Goal: Entertainment & Leisure: Consume media (video, audio)

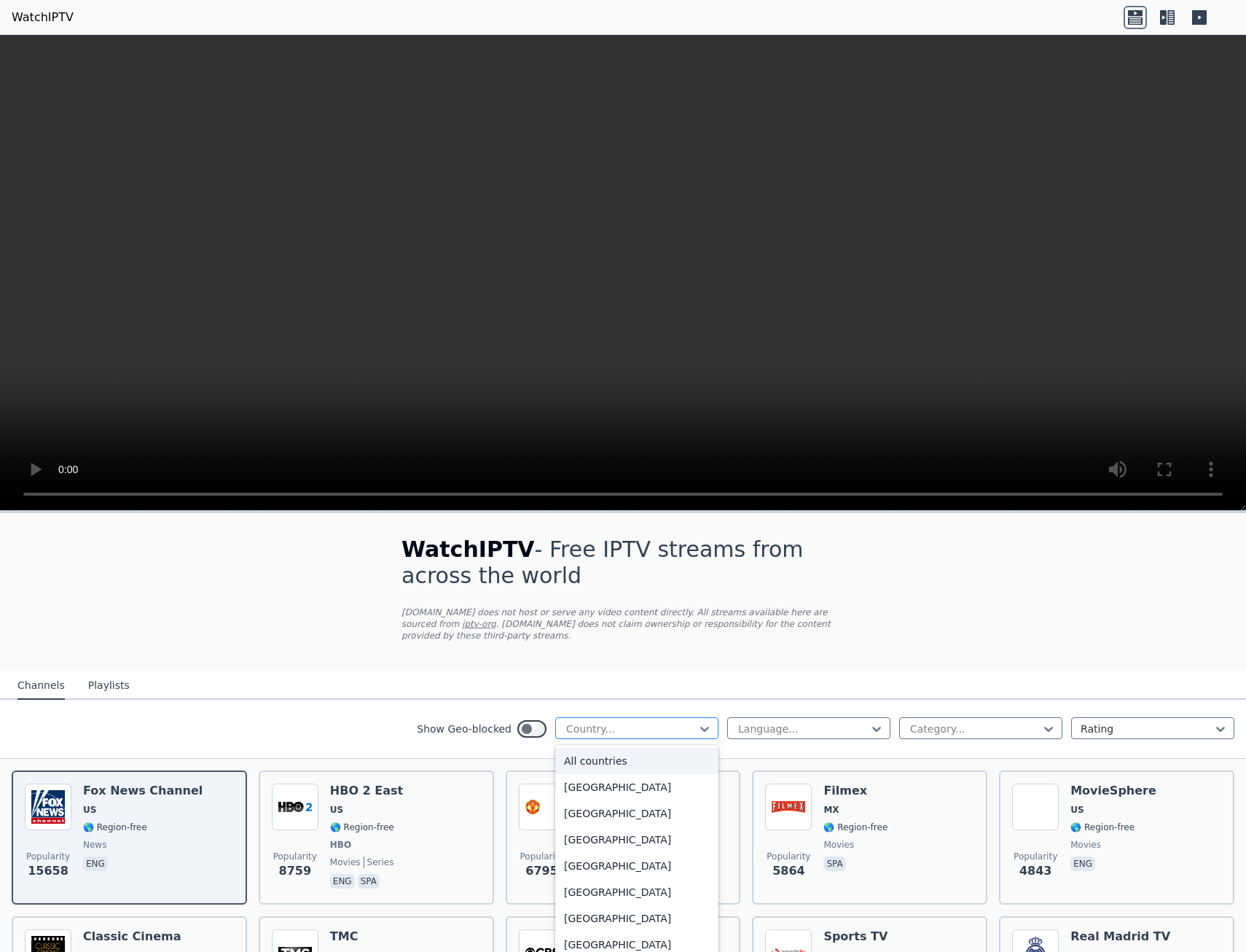
click at [649, 721] on div at bounding box center [630, 728] width 132 height 14
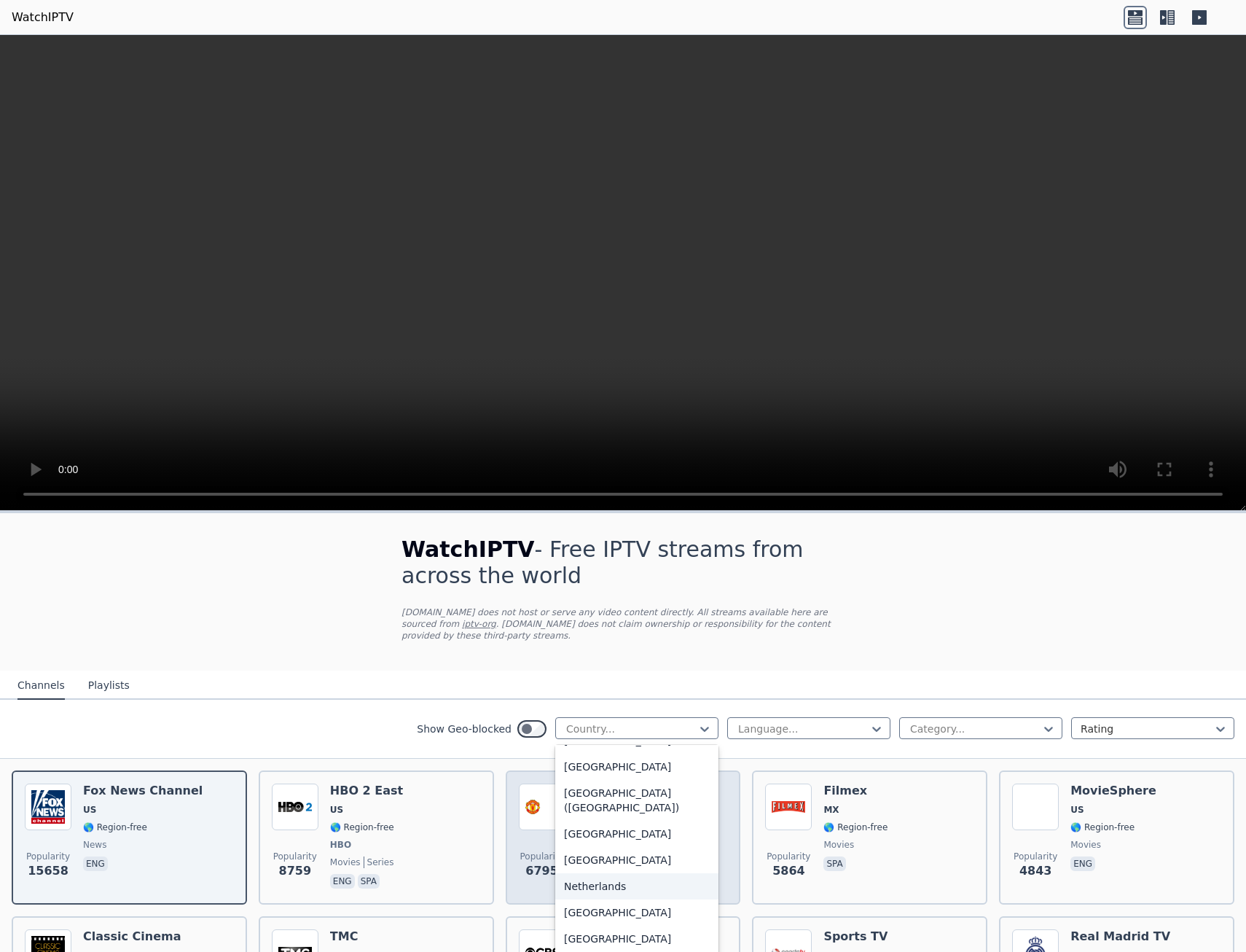
click at [587, 873] on div "Netherlands" at bounding box center [637, 885] width 163 height 26
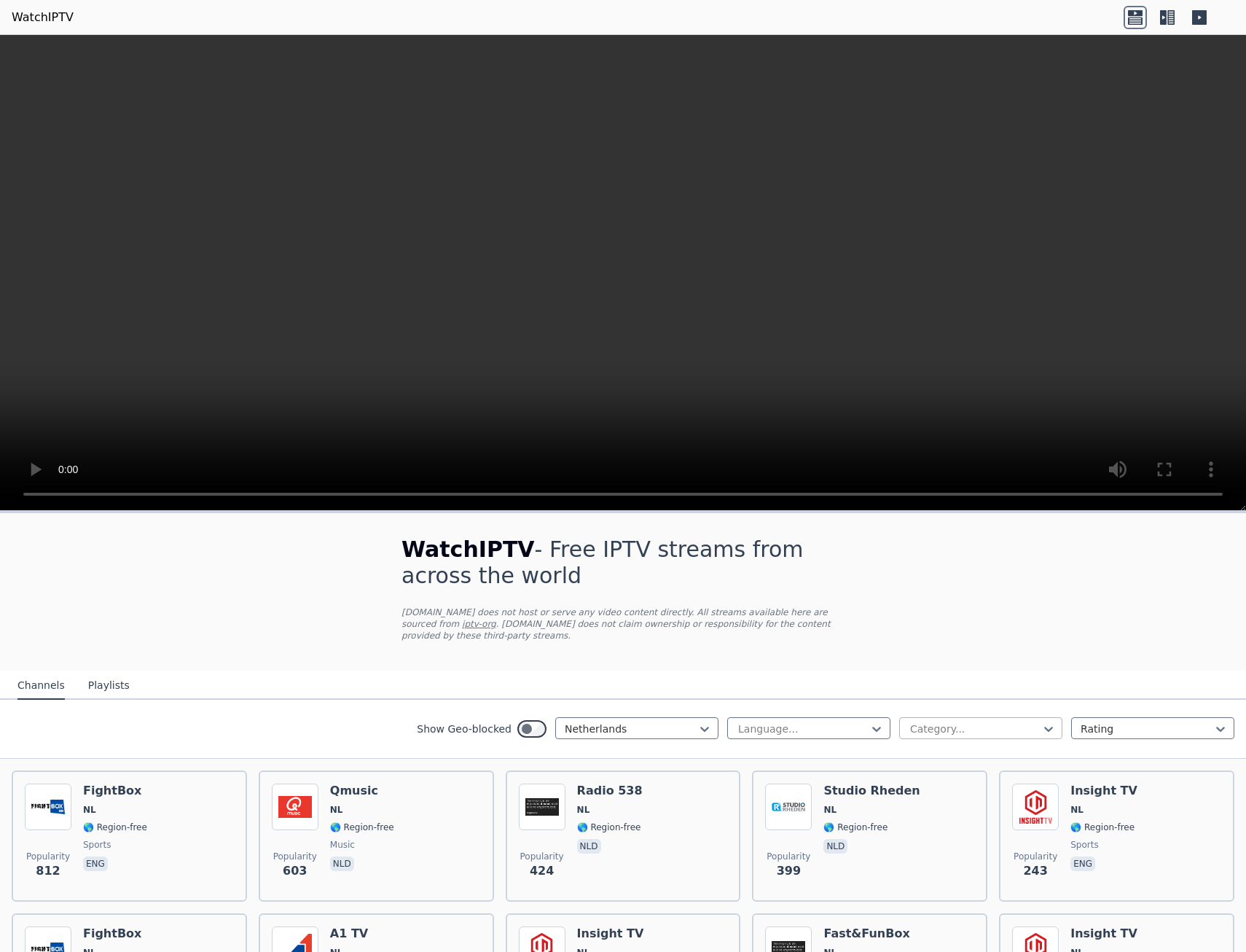
click at [981, 721] on div at bounding box center [975, 728] width 132 height 14
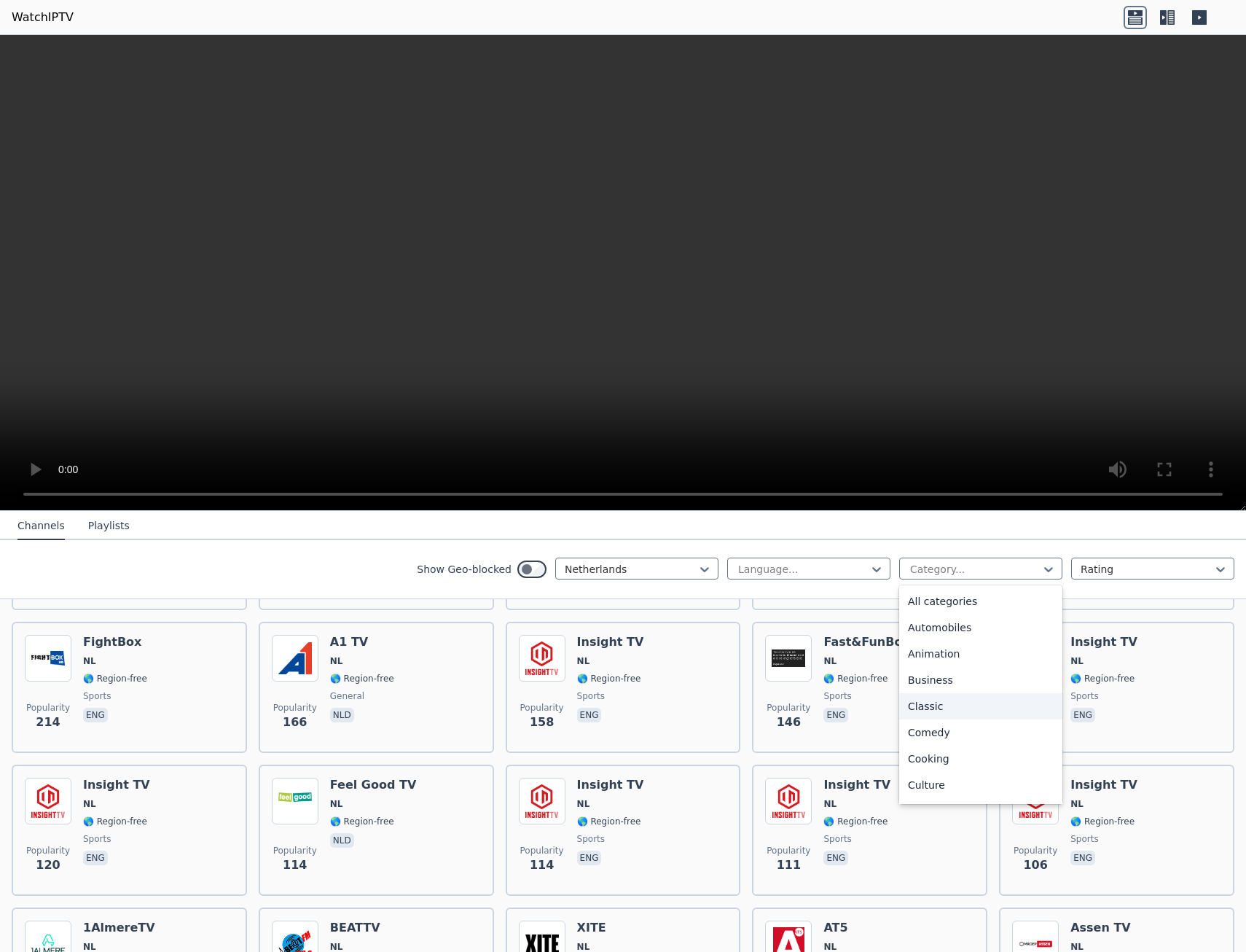
scroll to position [291, 0]
click at [949, 703] on div "Movies" at bounding box center [981, 703] width 163 height 26
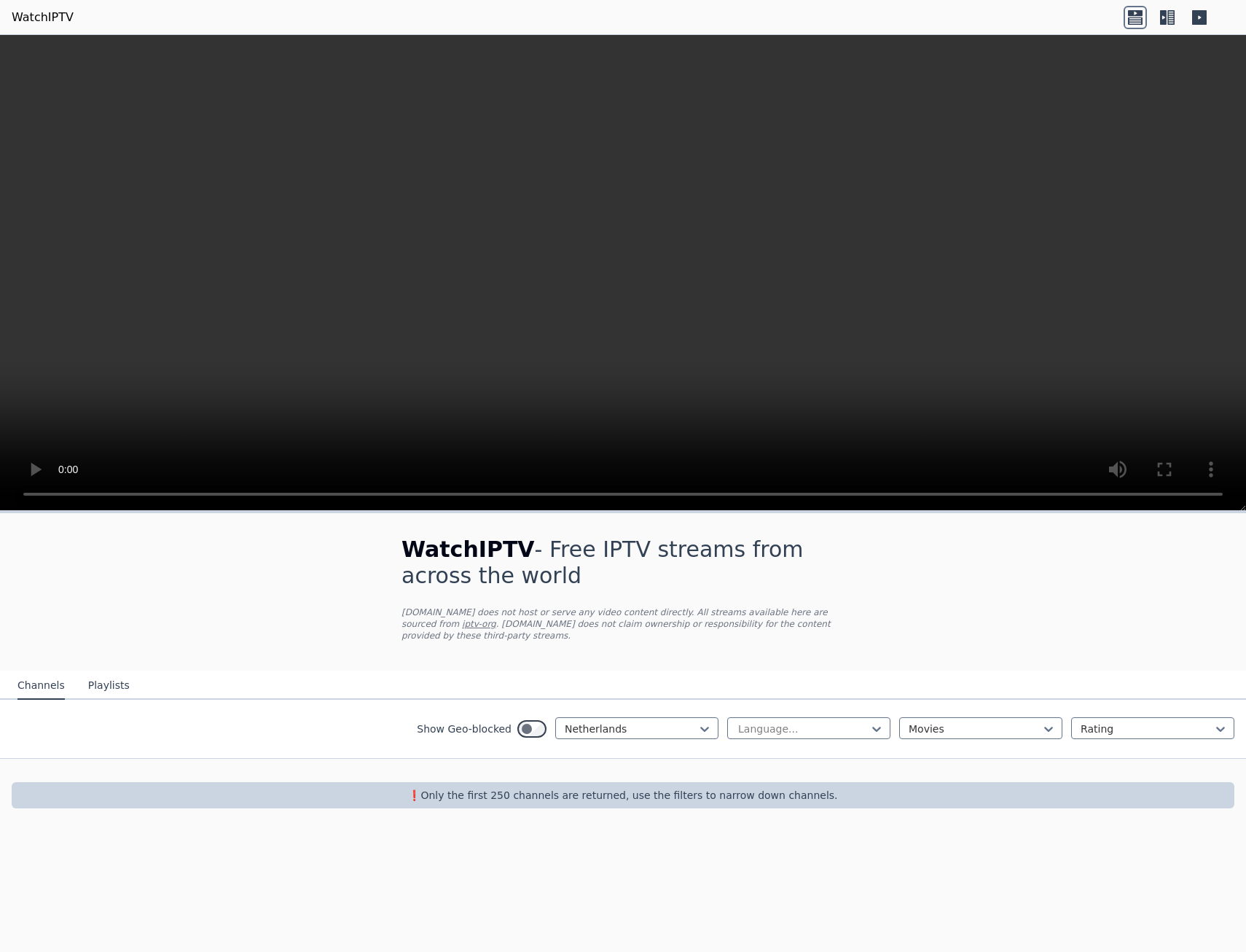
click at [942, 617] on div "WatchIPTV - Free IPTV streams from across the world [DOMAIN_NAME] does not host…" at bounding box center [623, 672] width 1246 height 318
click at [958, 726] on div "Movies" at bounding box center [981, 728] width 163 height 22
click at [956, 748] on div "All categories" at bounding box center [981, 760] width 163 height 26
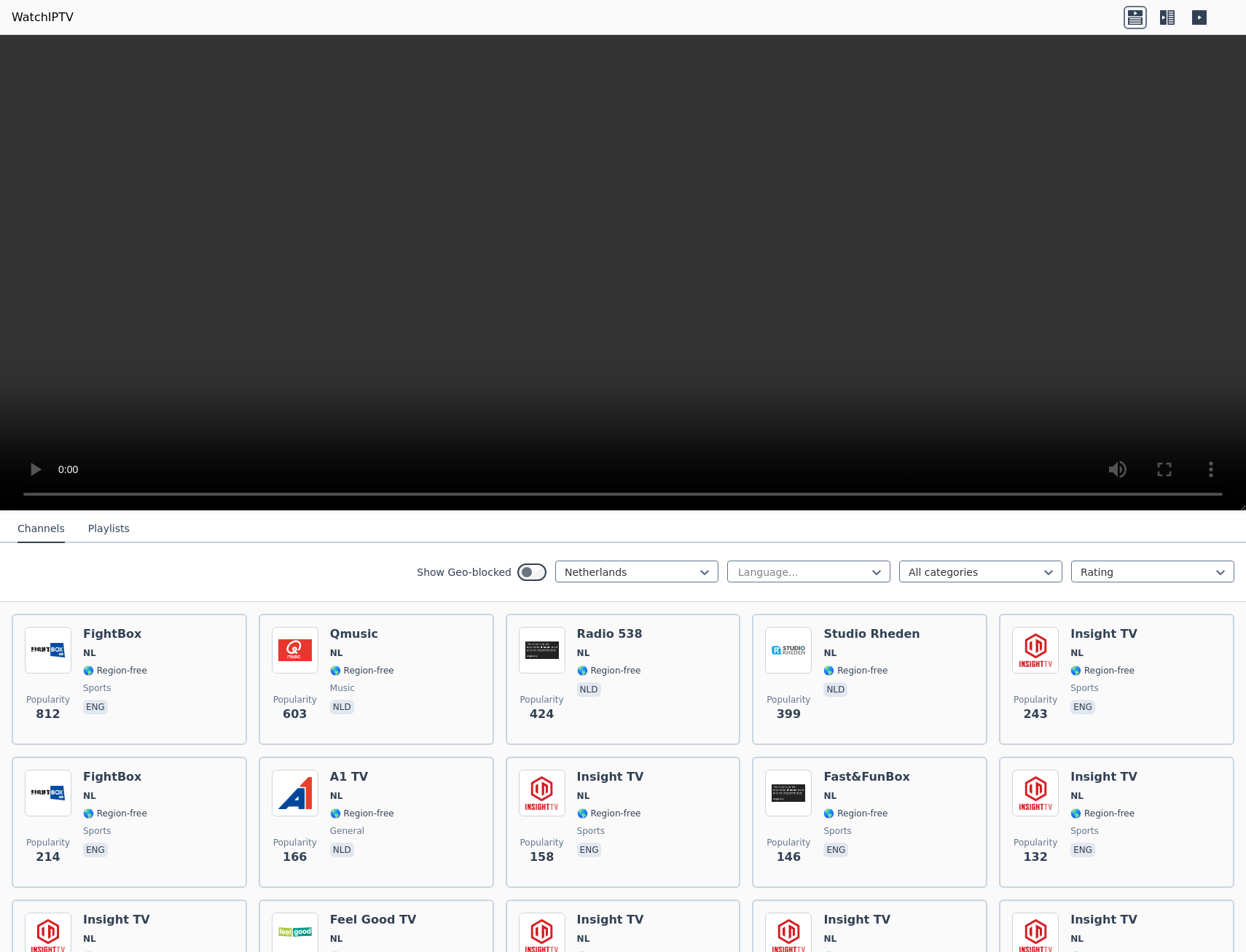
scroll to position [72, 0]
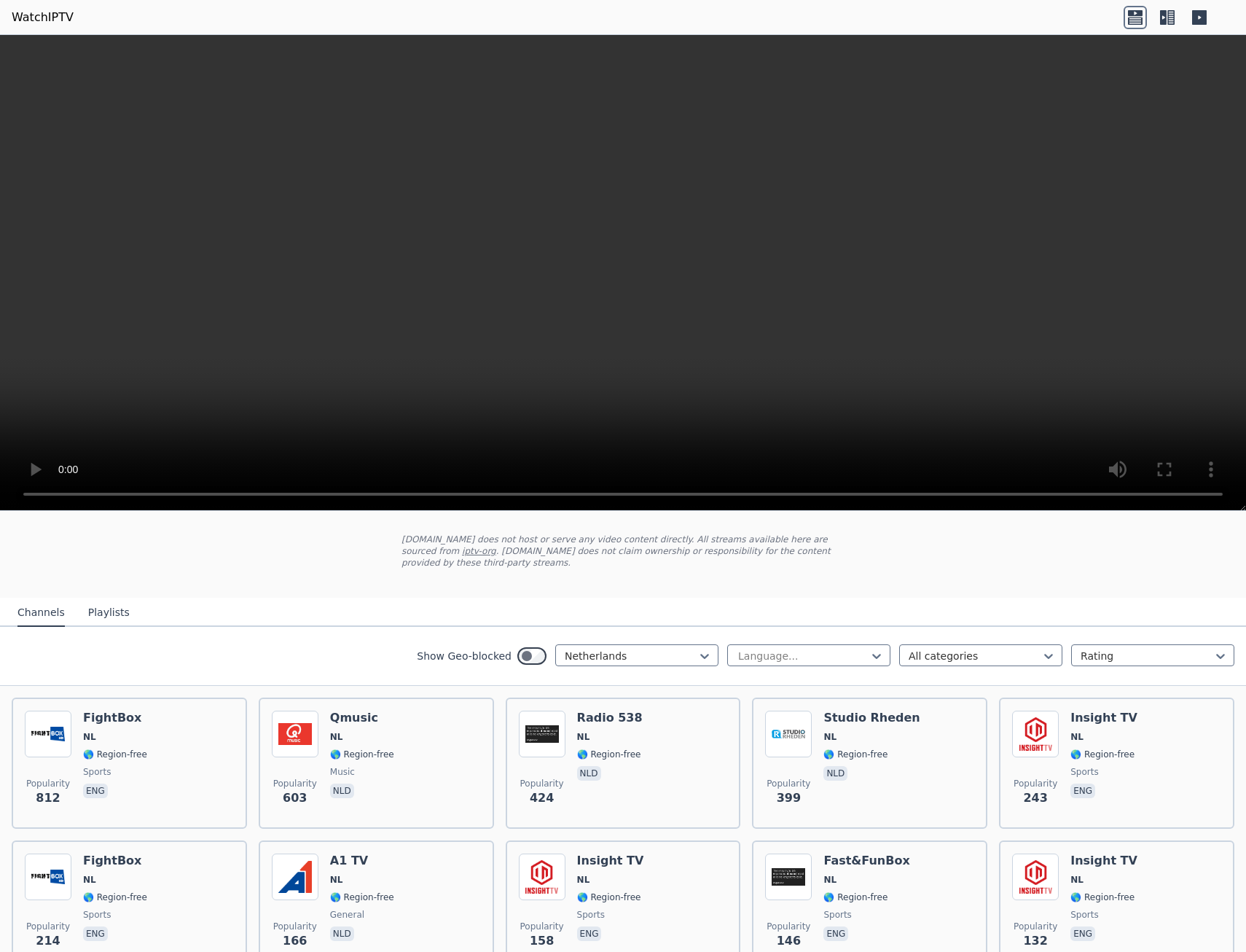
click at [97, 602] on button "Playlists" at bounding box center [109, 612] width 41 height 28
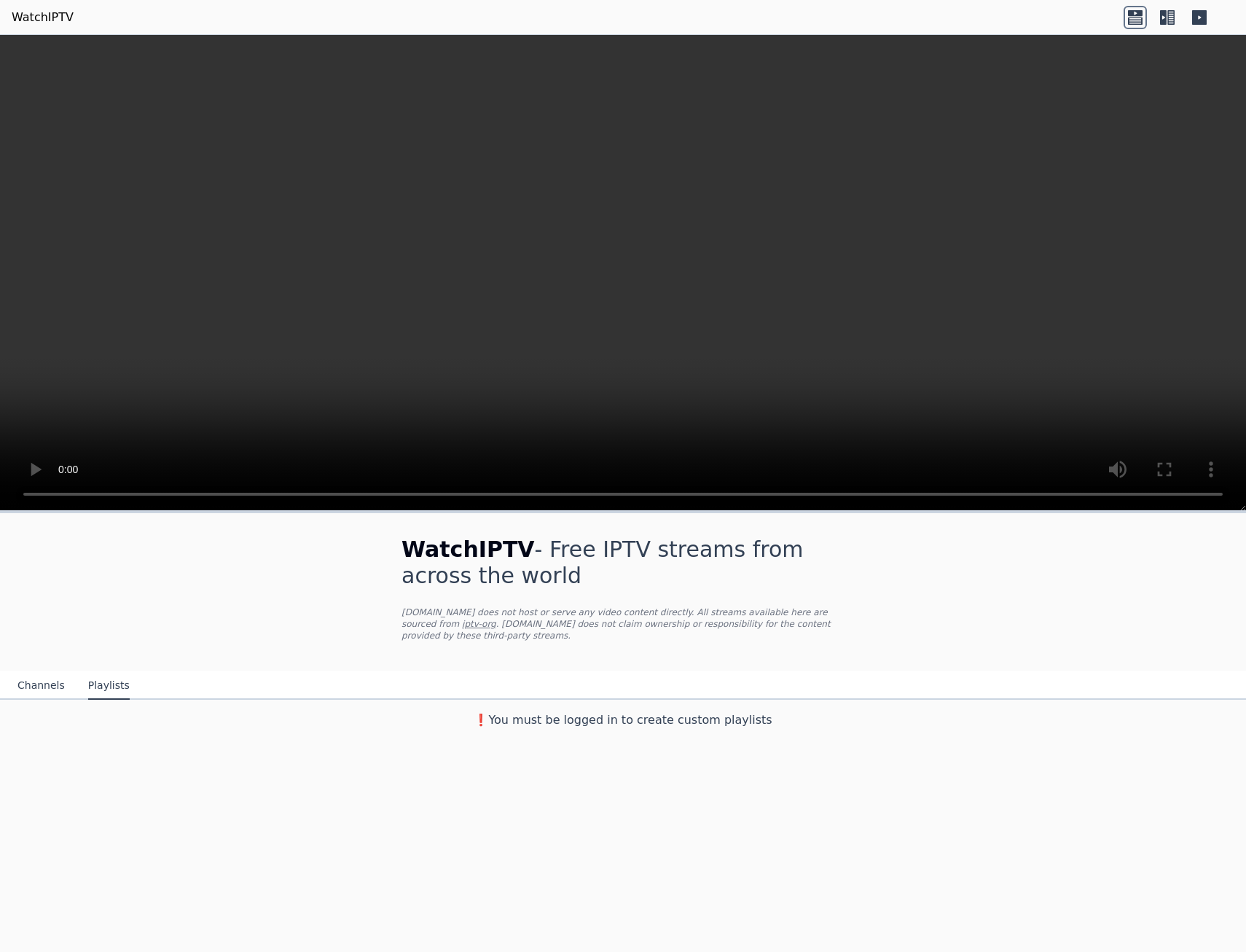
click at [31, 676] on button "Channels" at bounding box center [41, 686] width 47 height 28
